Goal: Information Seeking & Learning: Learn about a topic

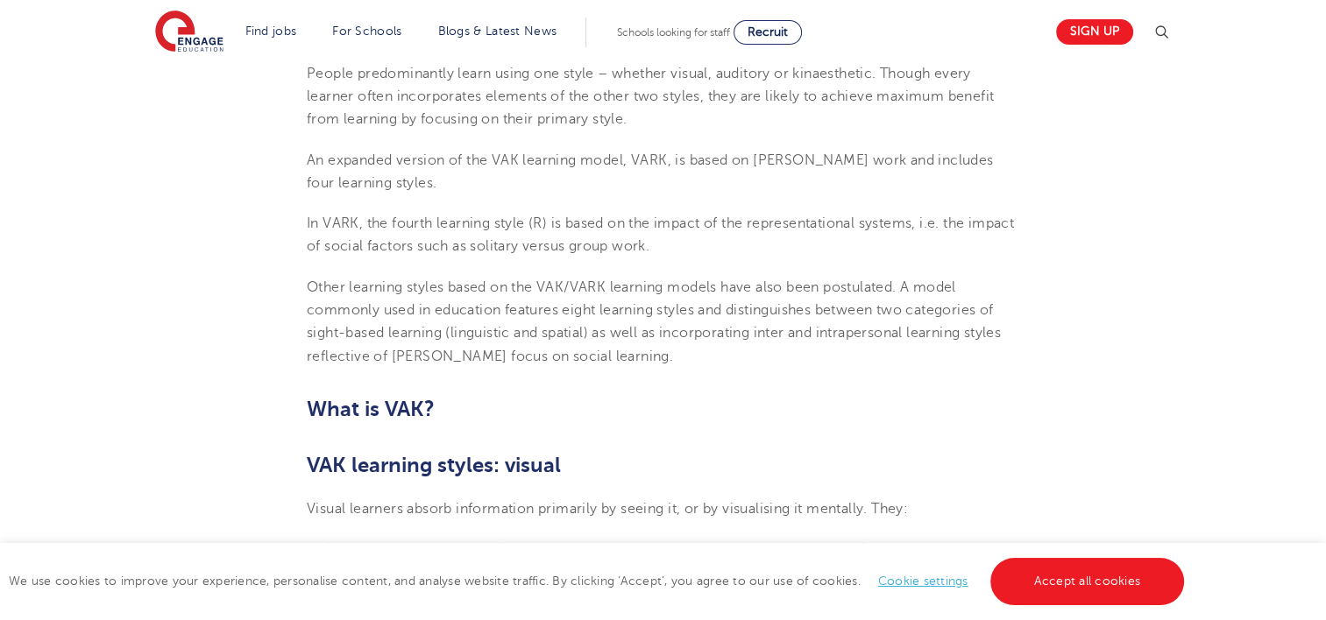
scroll to position [841, 0]
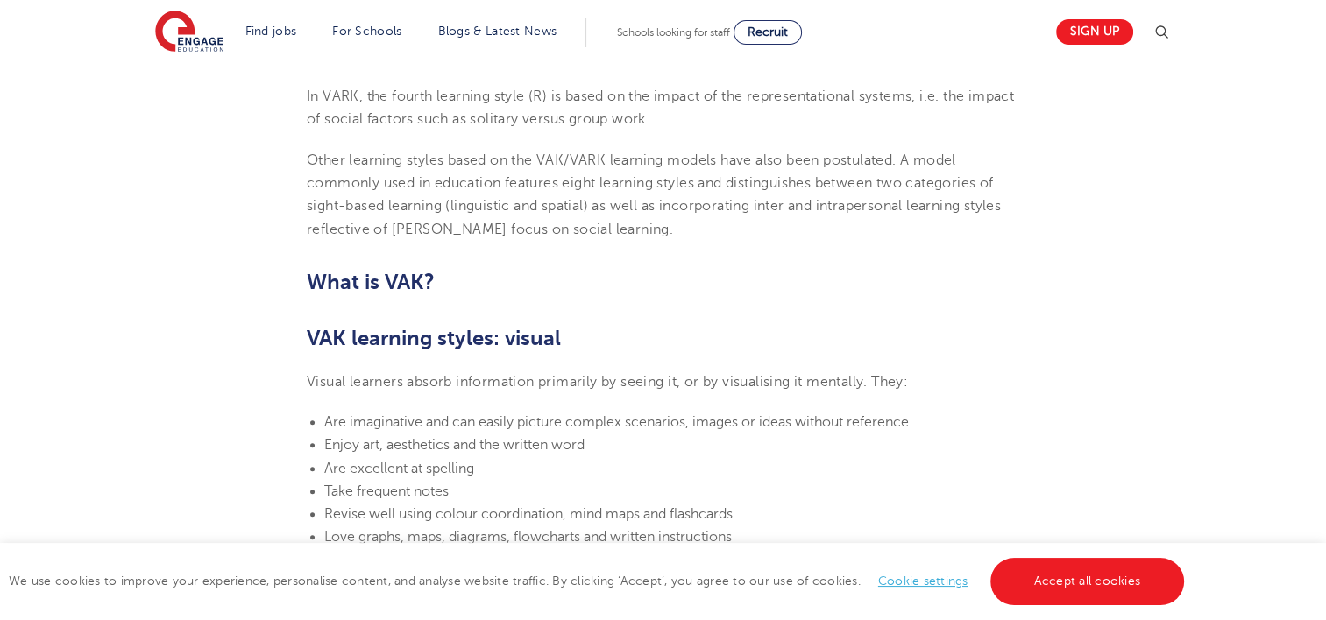
scroll to position [981, 0]
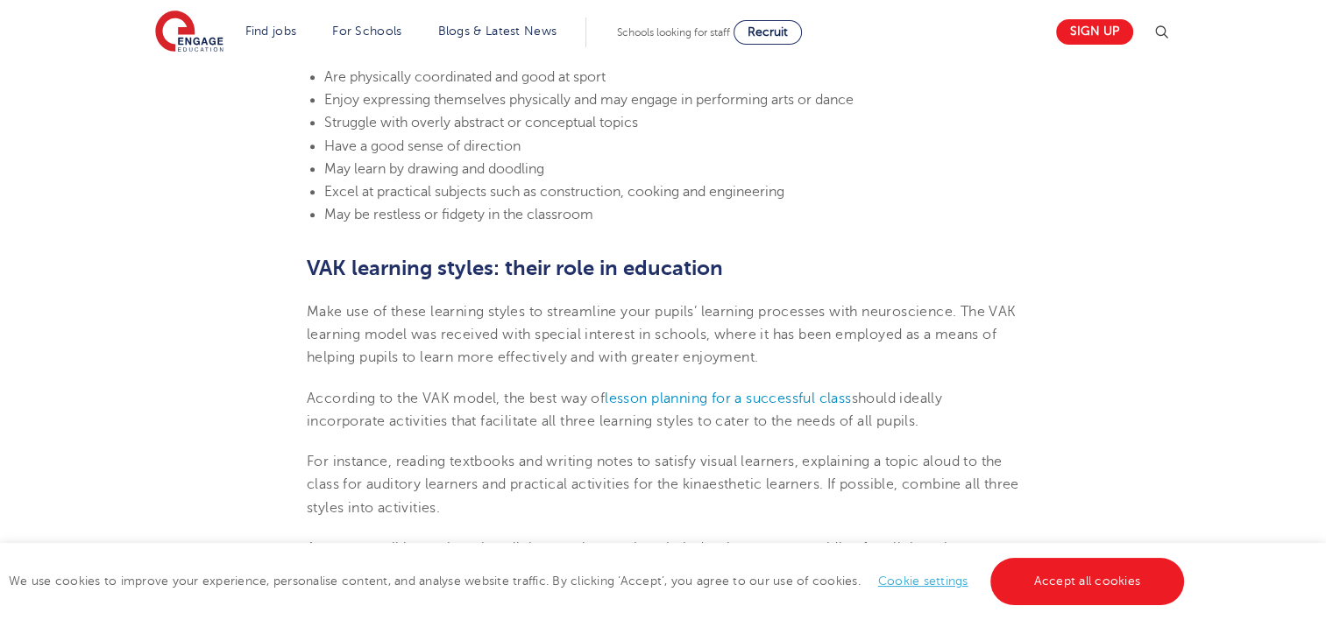
scroll to position [1944, 0]
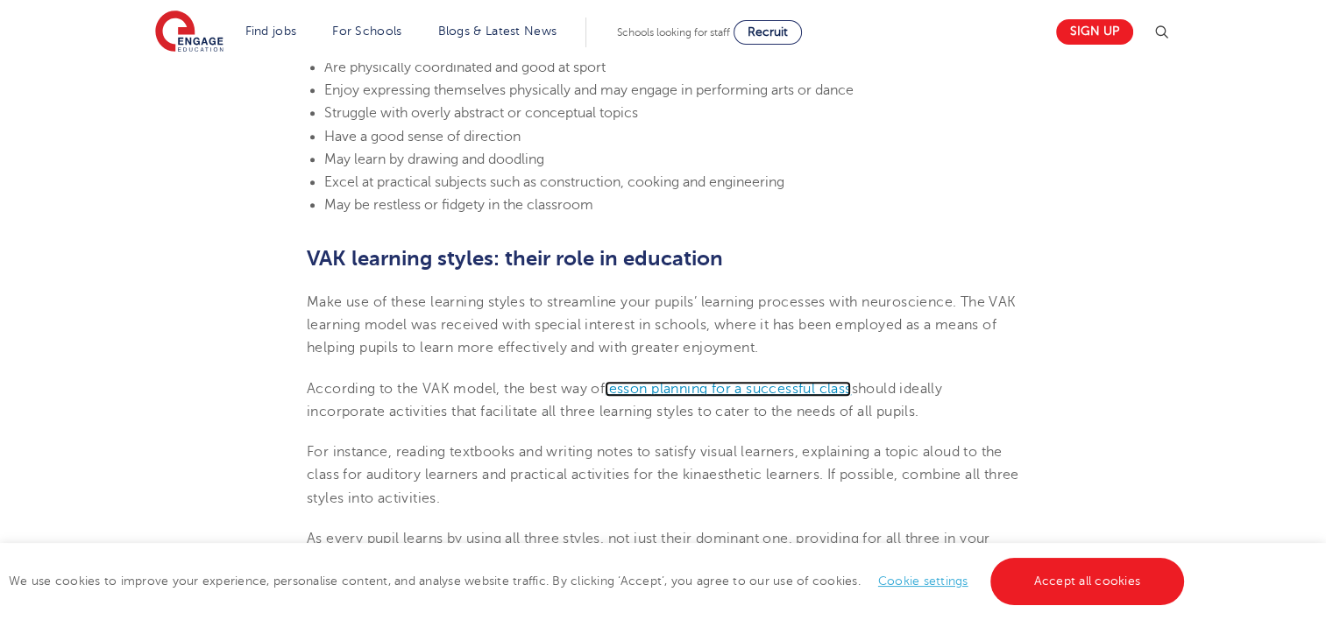
click at [787, 386] on span "lesson planning for a successful class" at bounding box center [728, 389] width 246 height 16
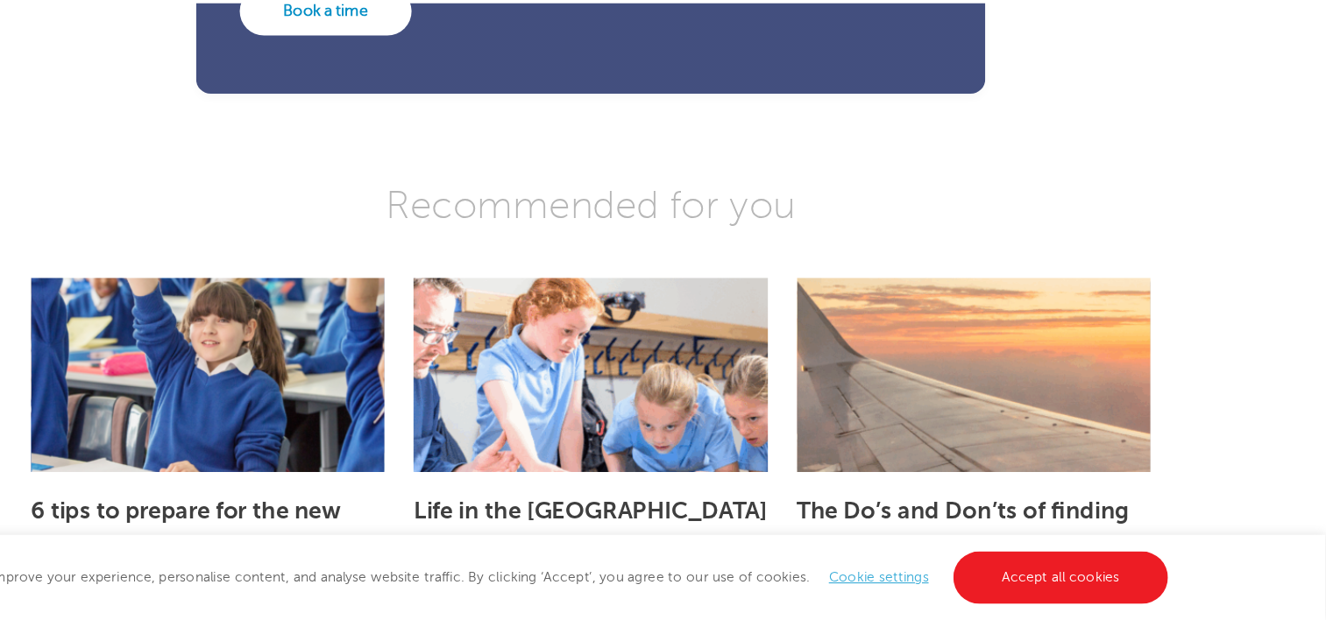
scroll to position [4103, 0]
